Goal: Information Seeking & Learning: Find specific page/section

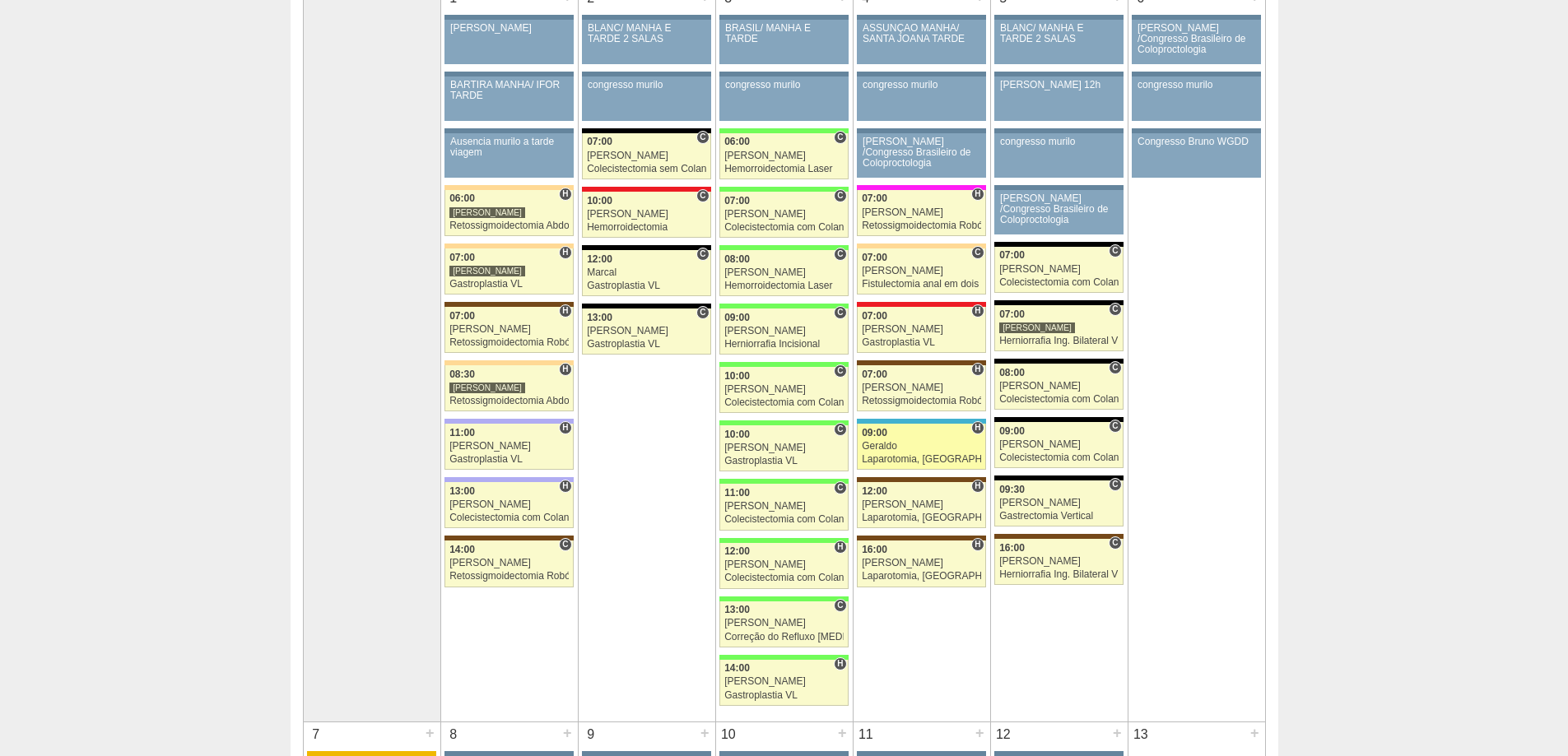
scroll to position [247, 0]
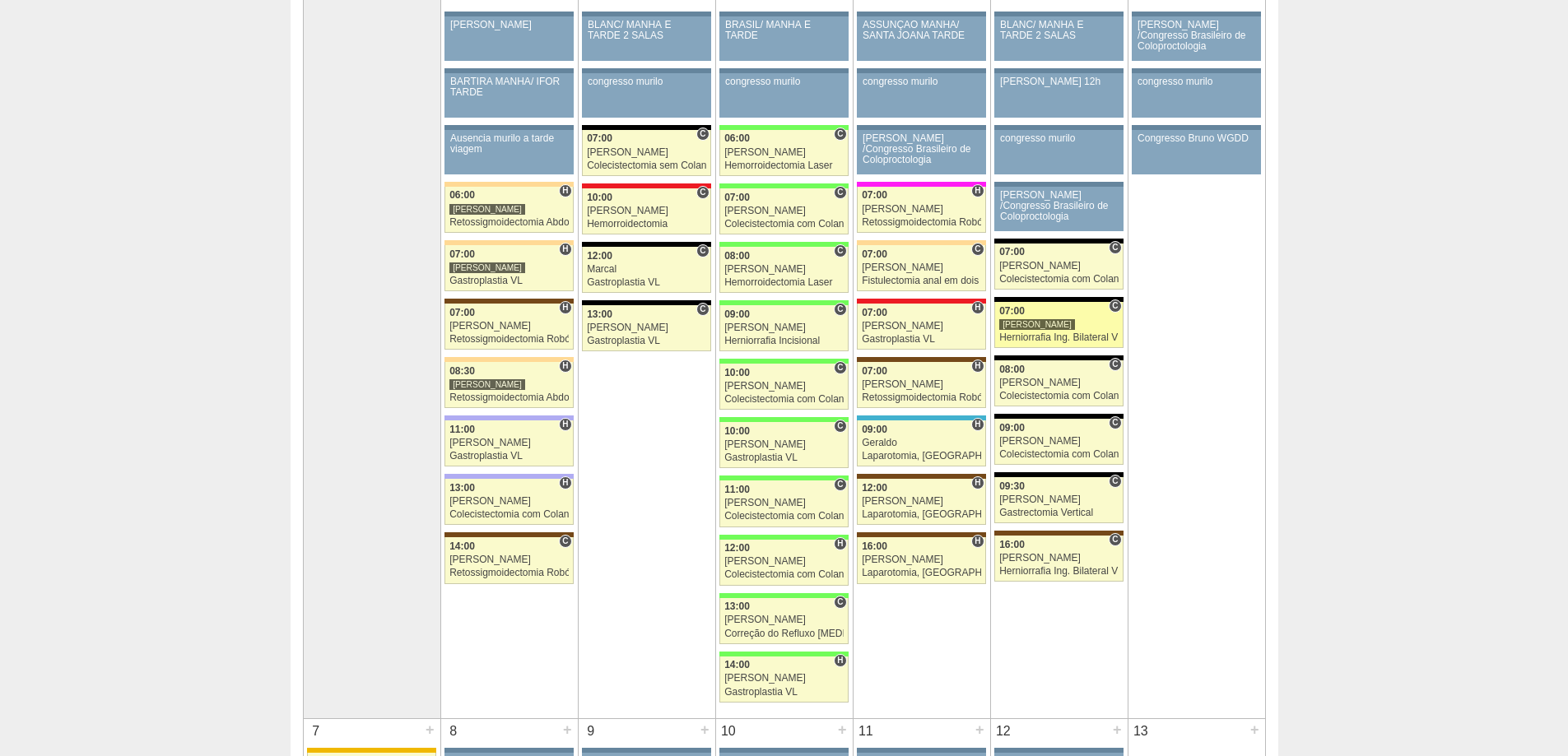
click at [1024, 337] on div "Herniorrafia Ing. Bilateral VL" at bounding box center [1059, 337] width 119 height 11
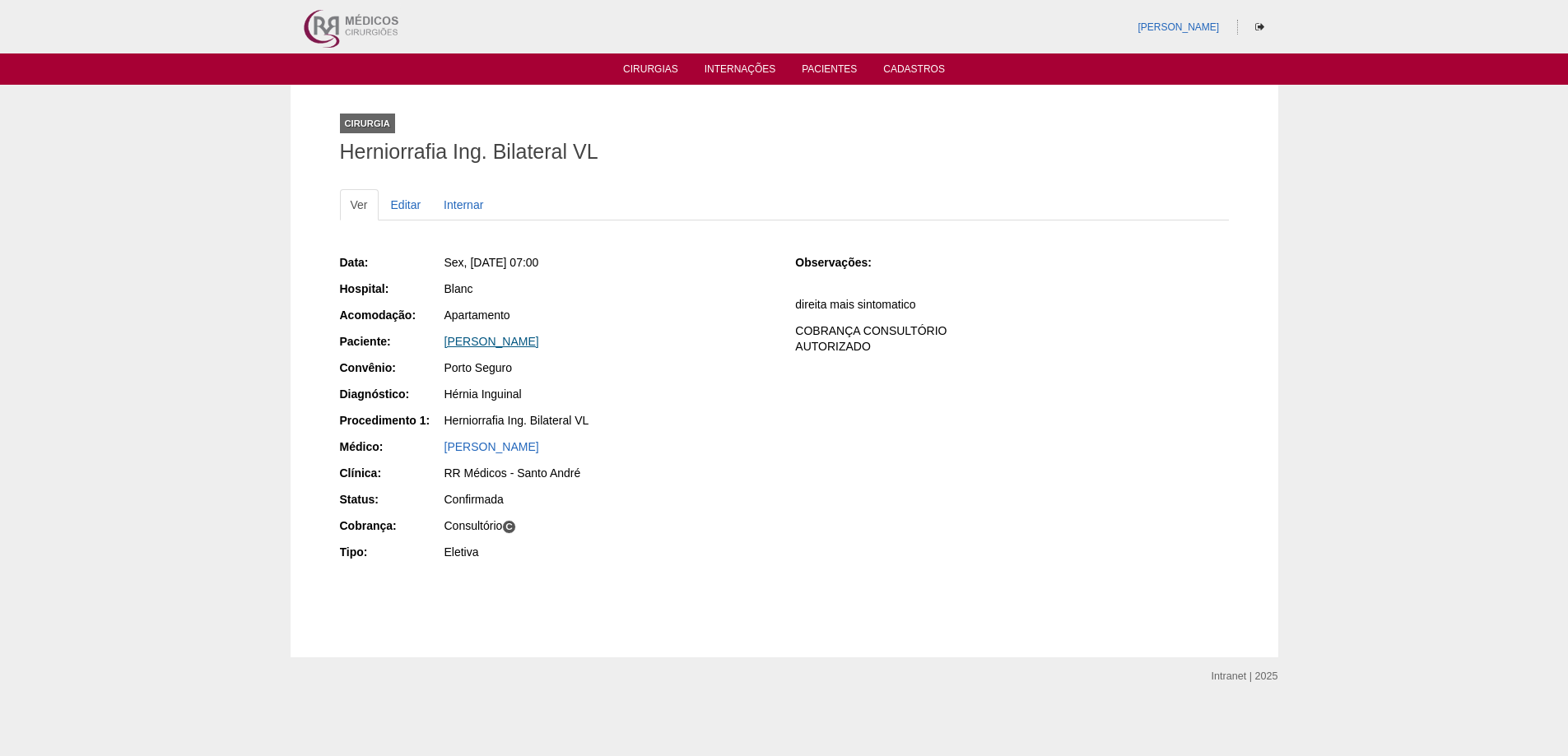
click at [539, 347] on link "[PERSON_NAME]" at bounding box center [492, 341] width 94 height 13
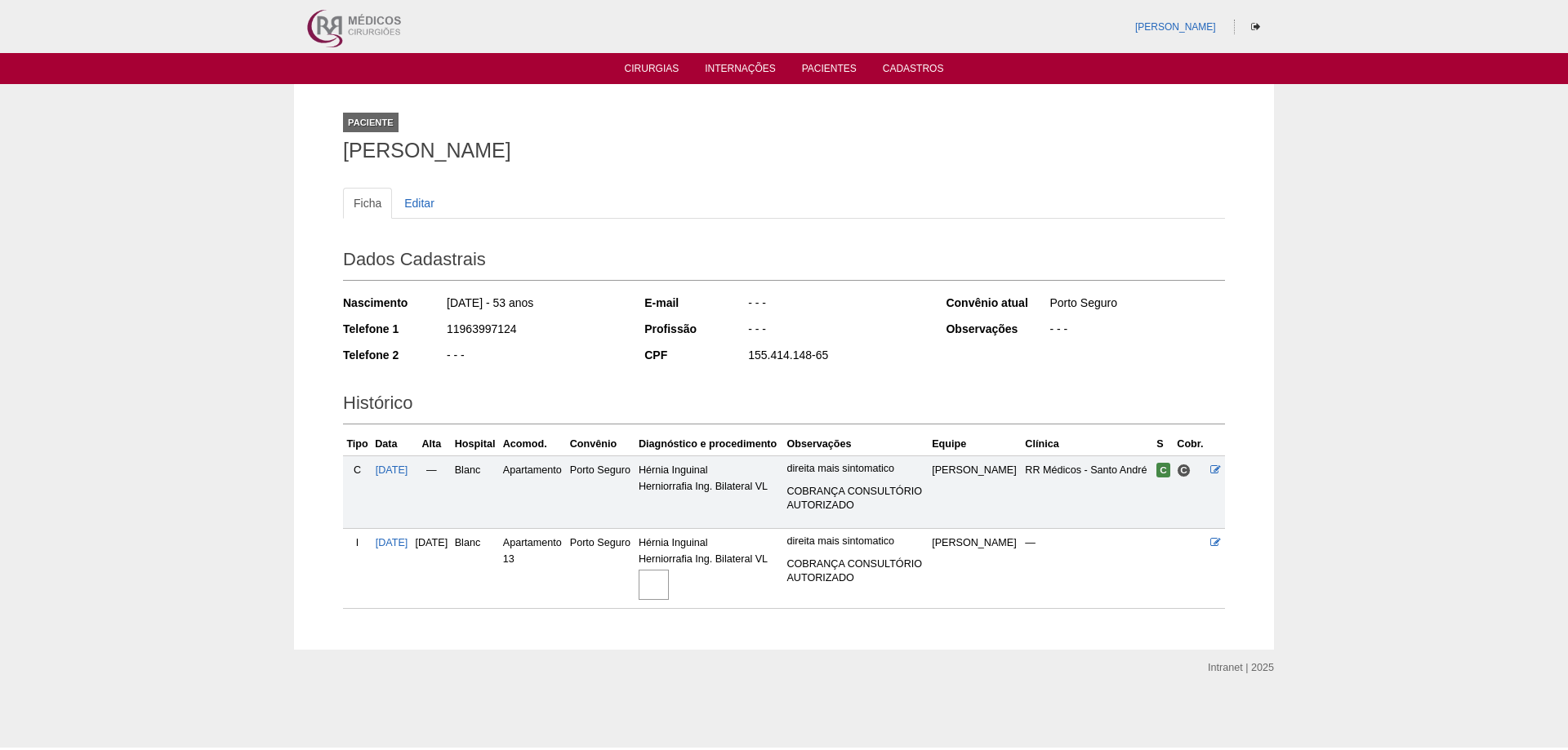
drag, startPoint x: 696, startPoint y: 582, endPoint x: 702, endPoint y: 572, distance: 11.7
click at [669, 582] on img at bounding box center [654, 585] width 30 height 30
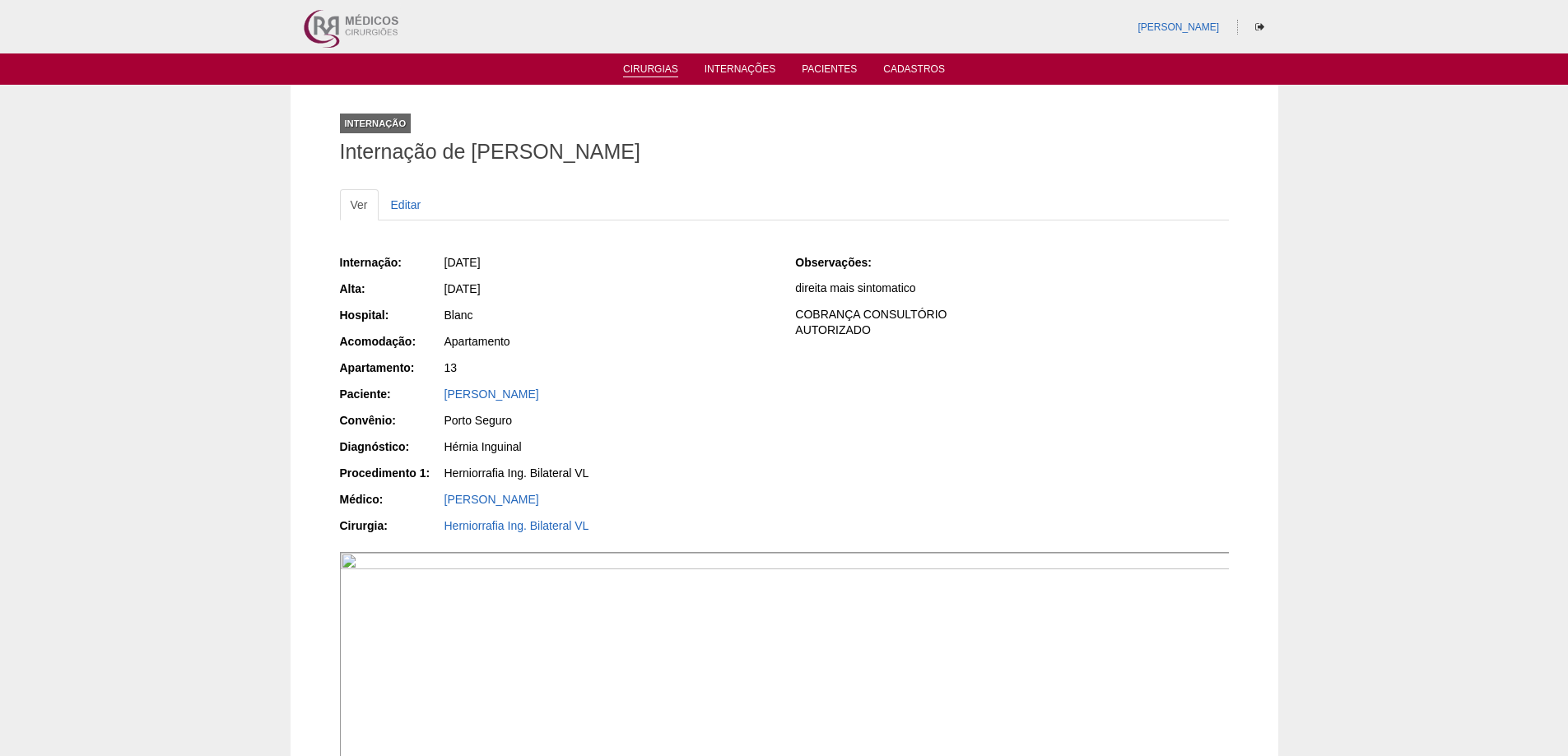
click at [657, 70] on link "Cirurgias" at bounding box center [650, 70] width 55 height 14
